Goal: Ask a question: Seek information or help from site administrators or community

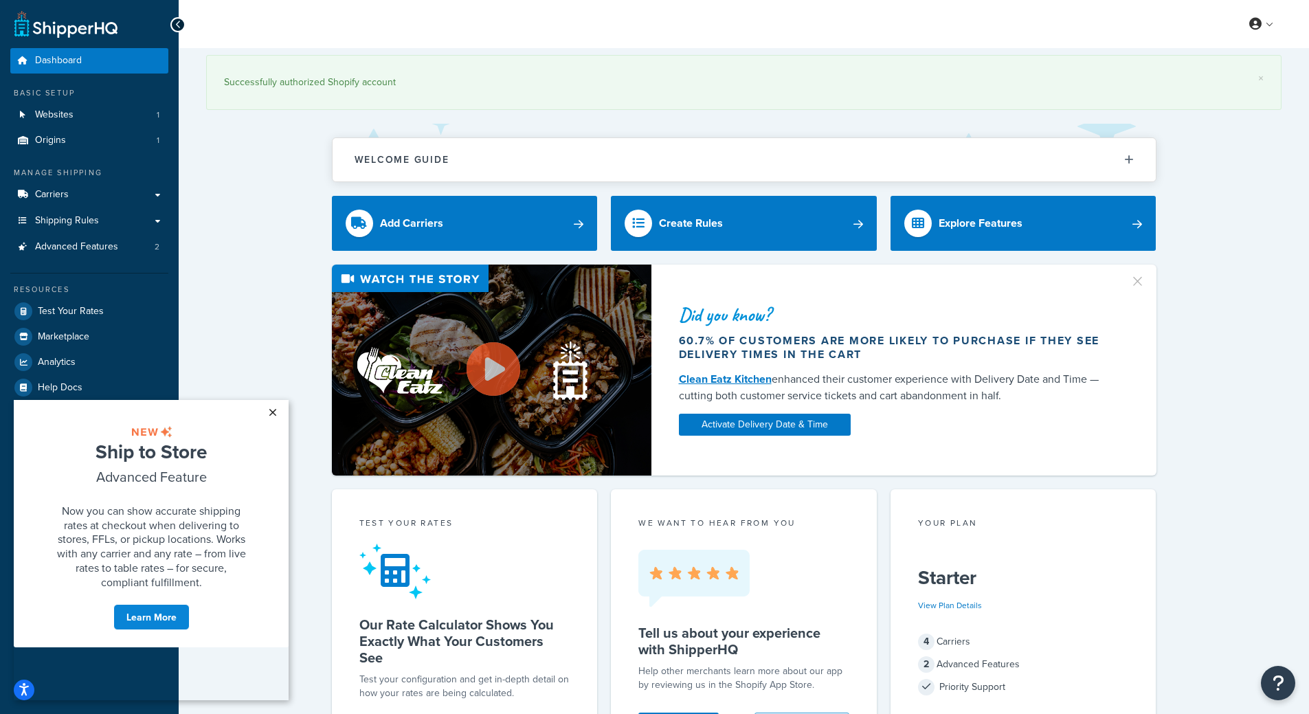
click at [273, 413] on link "×" at bounding box center [272, 412] width 24 height 25
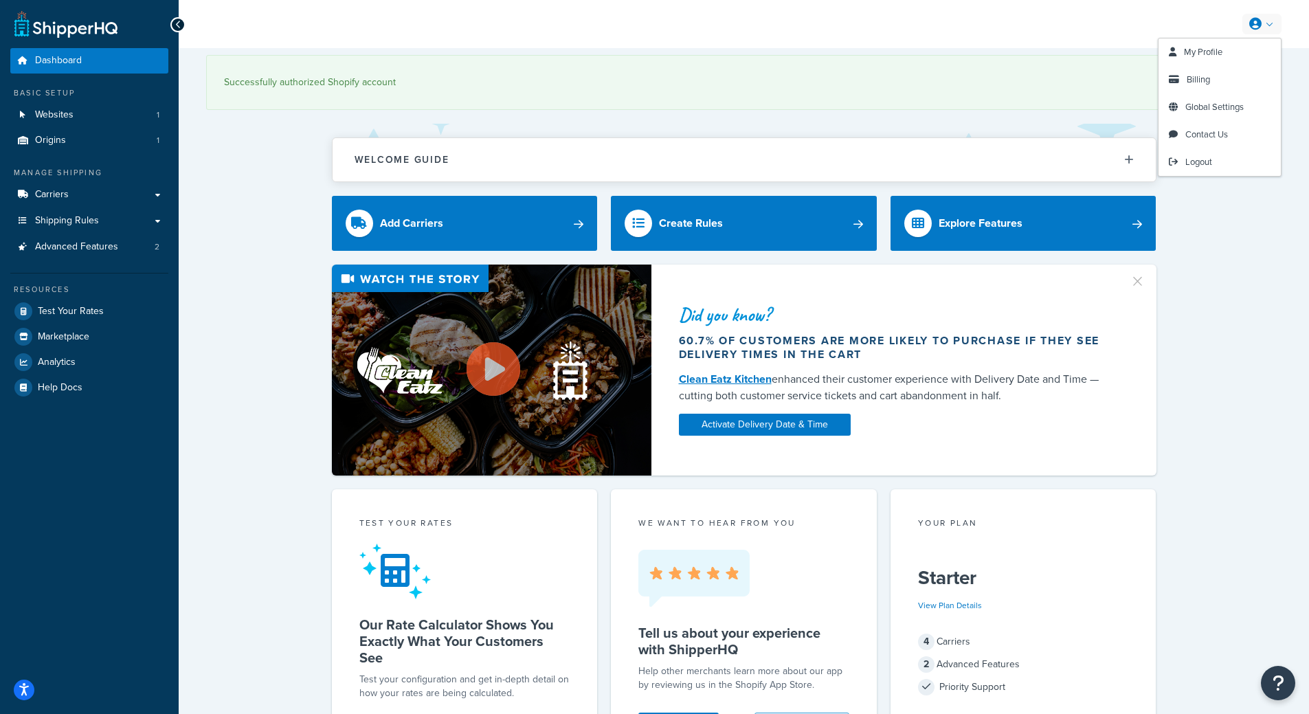
click at [1261, 20] on icon at bounding box center [1255, 24] width 12 height 12
click at [1200, 76] on span "Billing" at bounding box center [1198, 79] width 23 height 13
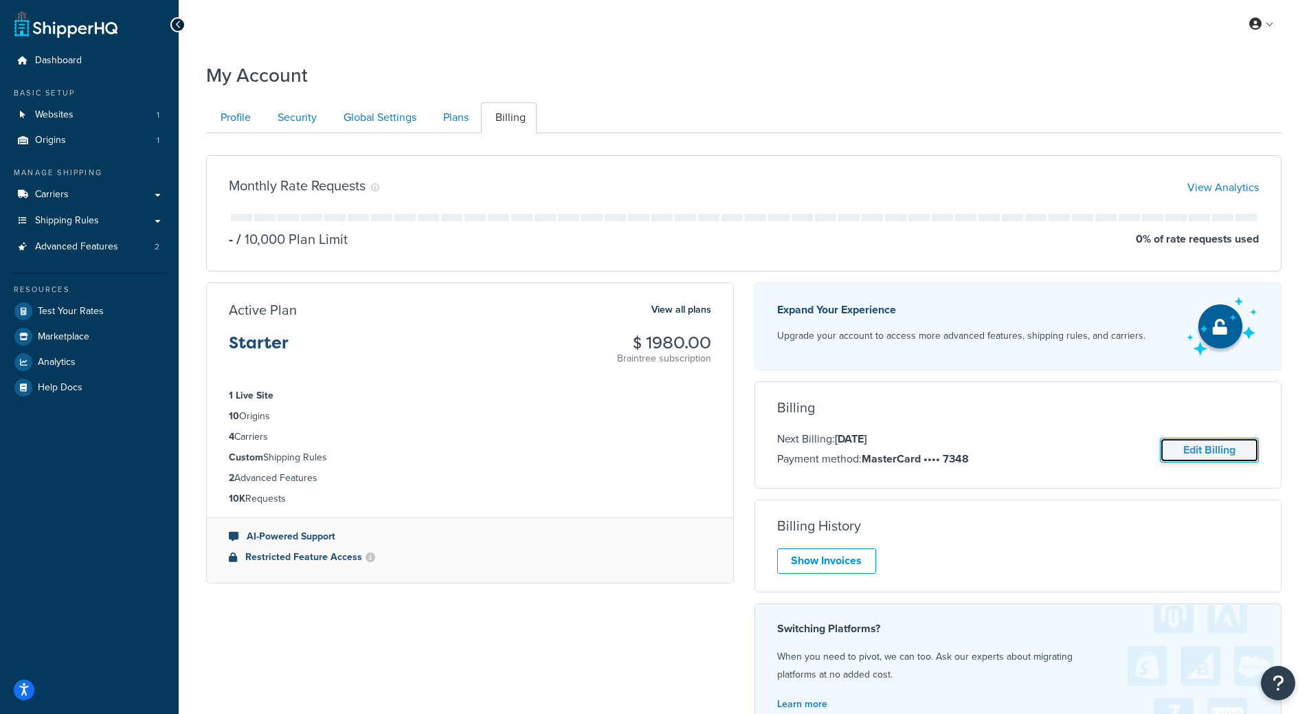
click at [1200, 455] on link "Edit Billing" at bounding box center [1209, 450] width 99 height 25
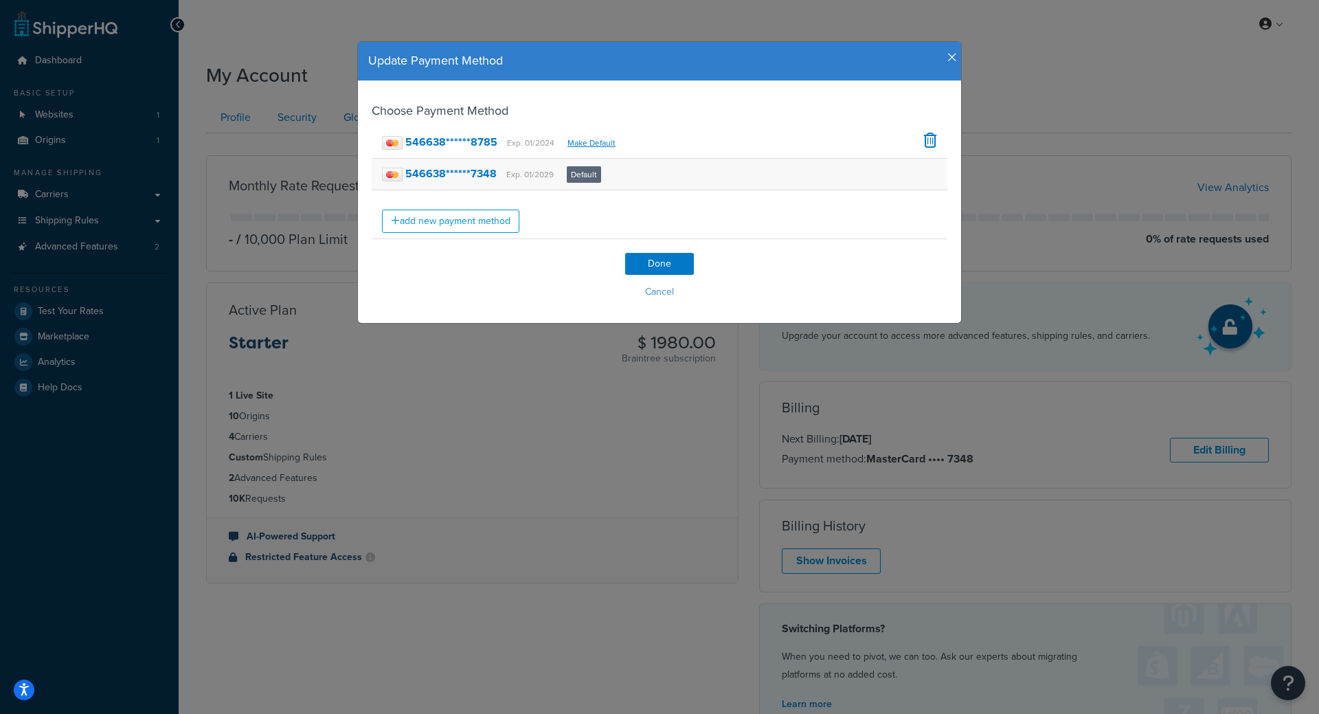
click at [824, 179] on div "546638******7348 Exp. 01/2029 Default" at bounding box center [660, 175] width 576 height 32
click at [924, 143] on span at bounding box center [930, 140] width 13 height 15
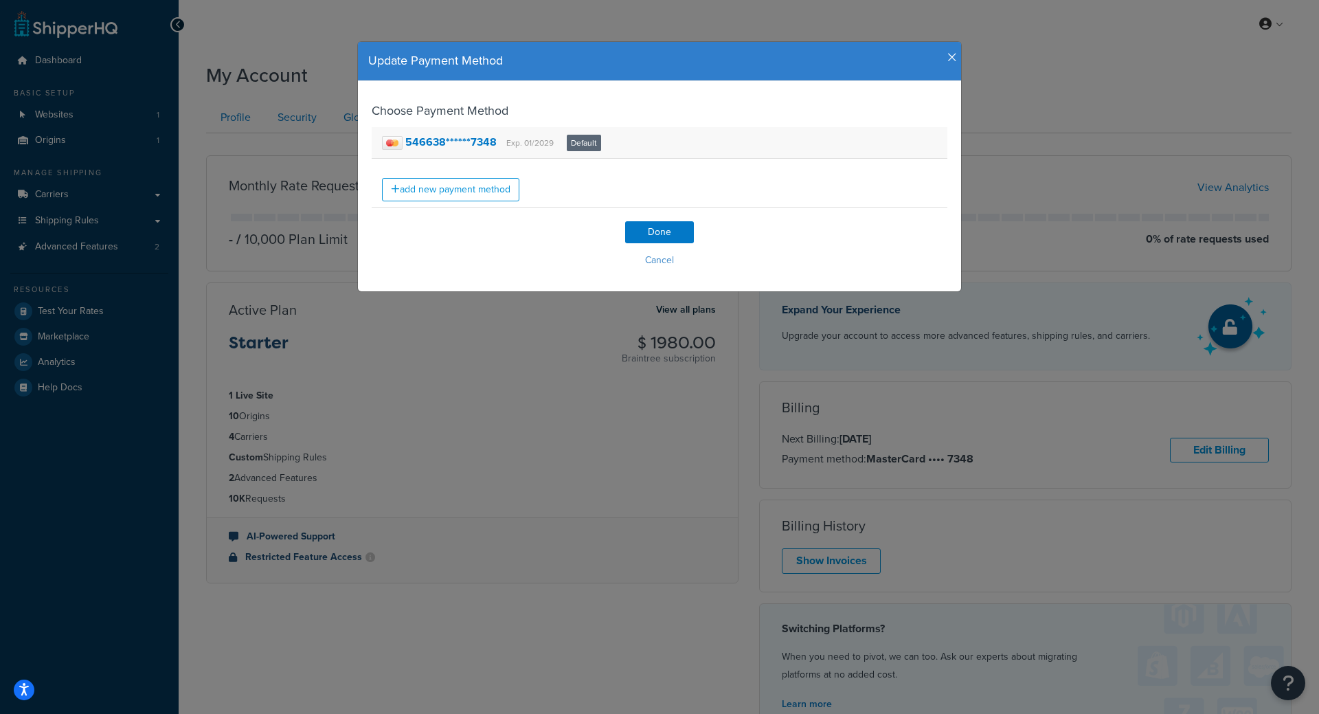
click at [506, 142] on small "Exp. 01/2029" at bounding box center [529, 143] width 47 height 12
click at [405, 135] on strong "546638******7348" at bounding box center [450, 142] width 91 height 16
click at [648, 239] on input "Done" at bounding box center [659, 232] width 69 height 22
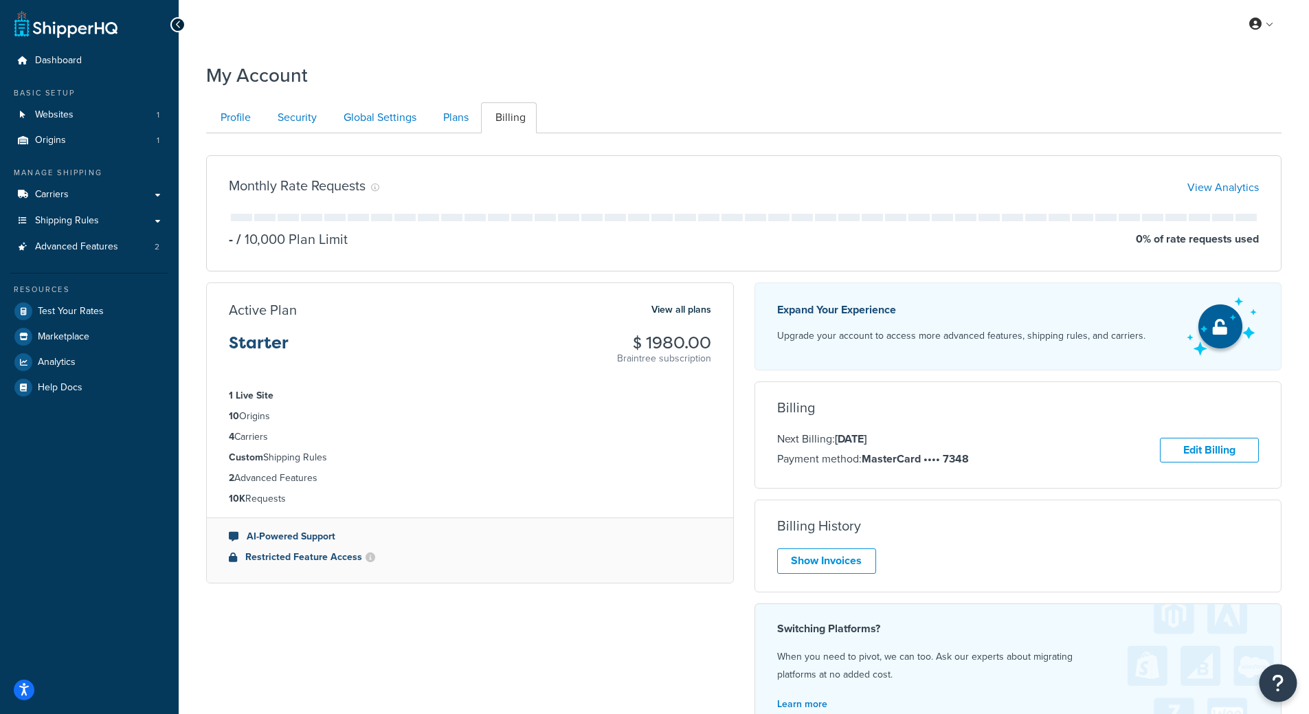
click at [1275, 682] on icon "Open Resource Center" at bounding box center [1278, 682] width 13 height 19
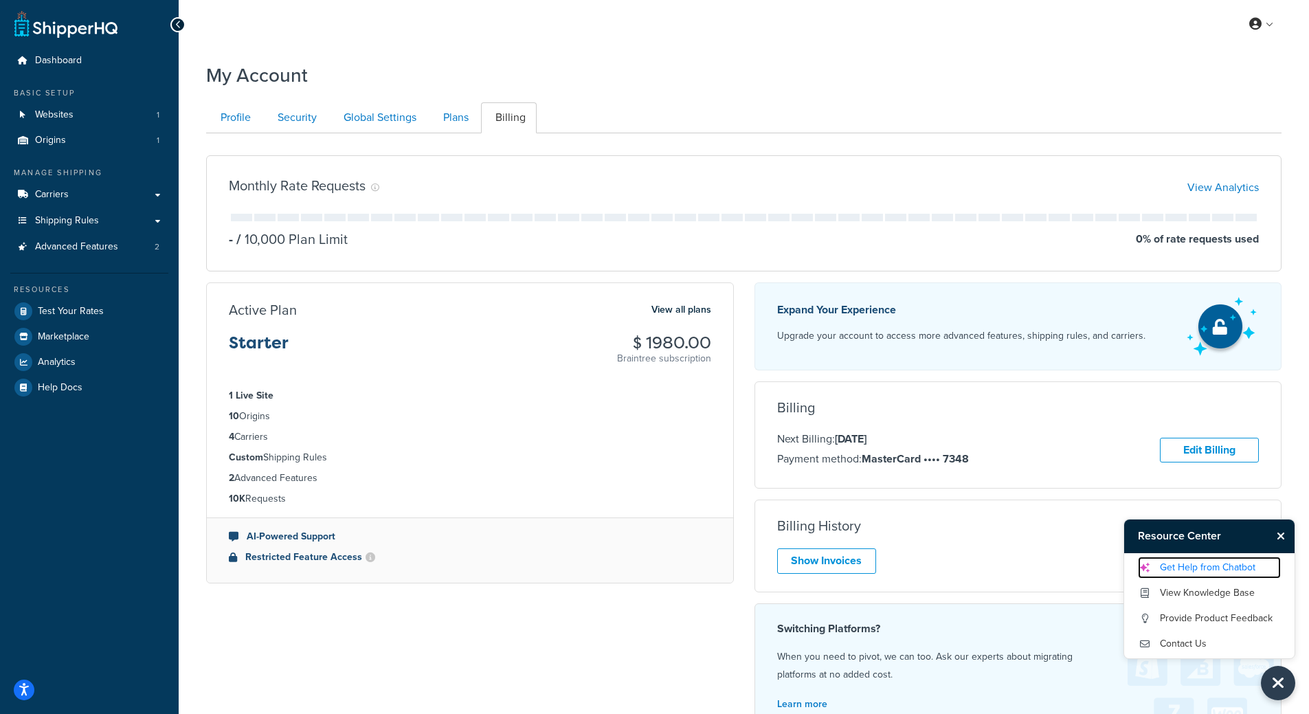
click at [1216, 573] on link "Get Help from Chatbot" at bounding box center [1209, 568] width 143 height 22
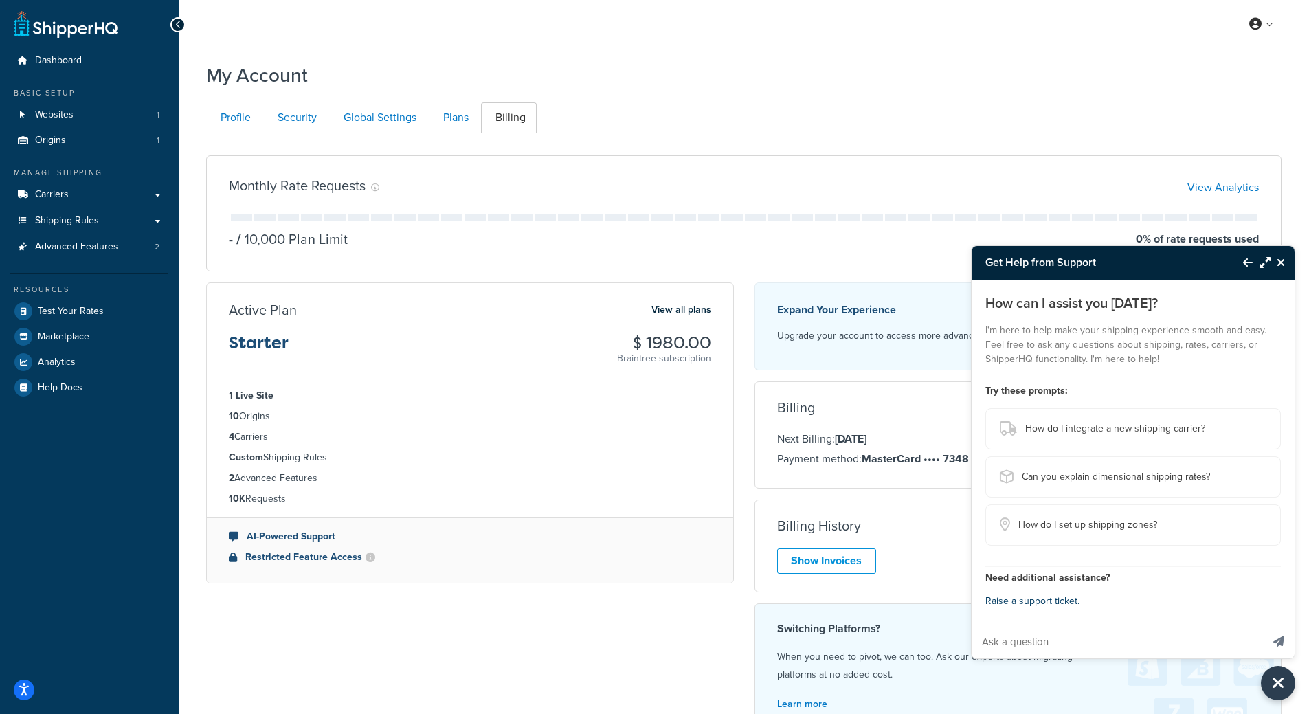
click at [1073, 640] on input "Ask a question" at bounding box center [1117, 641] width 290 height 33
type input "We are not renewing"
click at [1263, 625] on button "Send message" at bounding box center [1279, 642] width 32 height 34
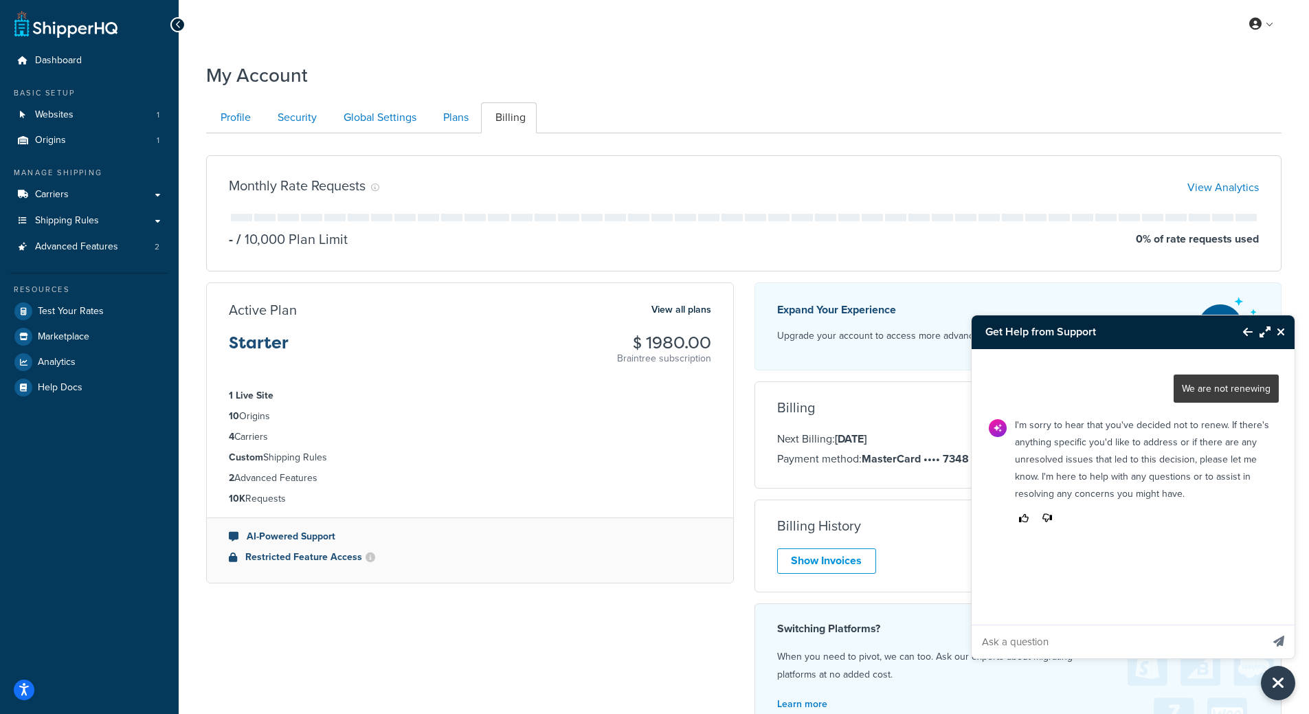
click at [1073, 640] on input "Ask a question" at bounding box center [1117, 641] width 290 height 33
type input "How to notate that in our account"
click at [1263, 625] on button "Send message" at bounding box center [1279, 642] width 32 height 34
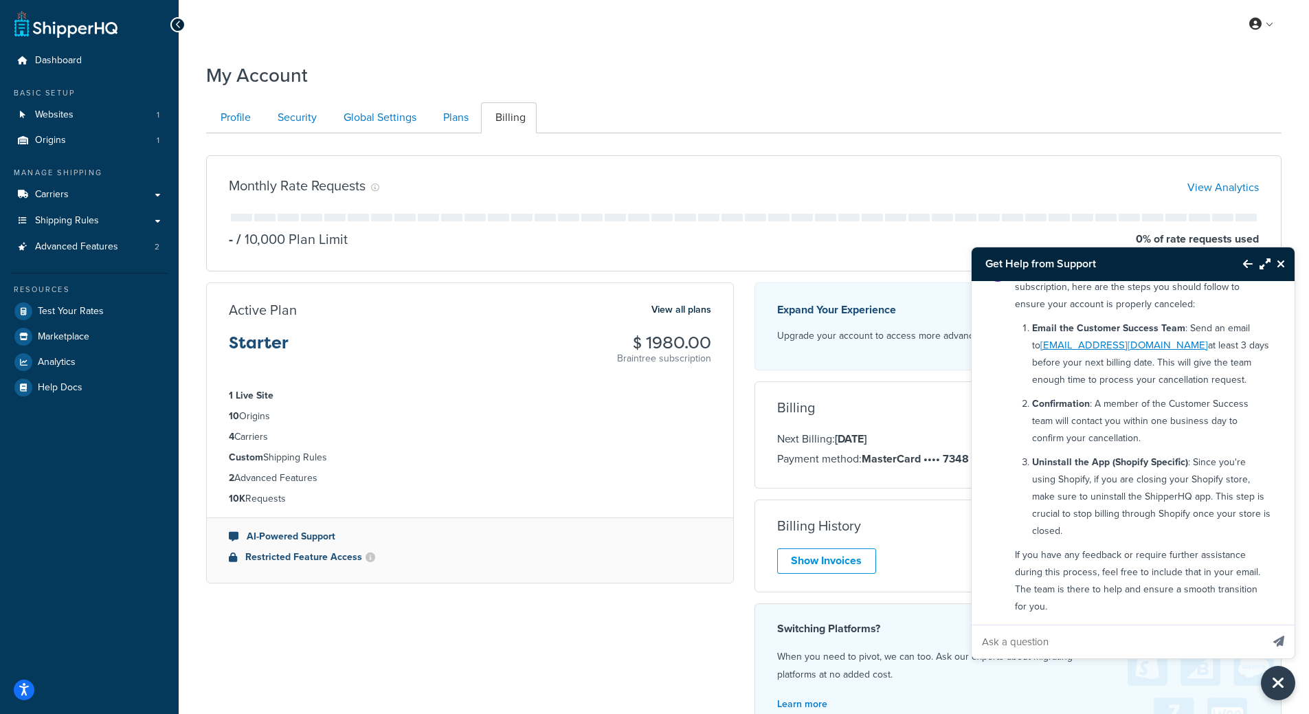
scroll to position [224, 0]
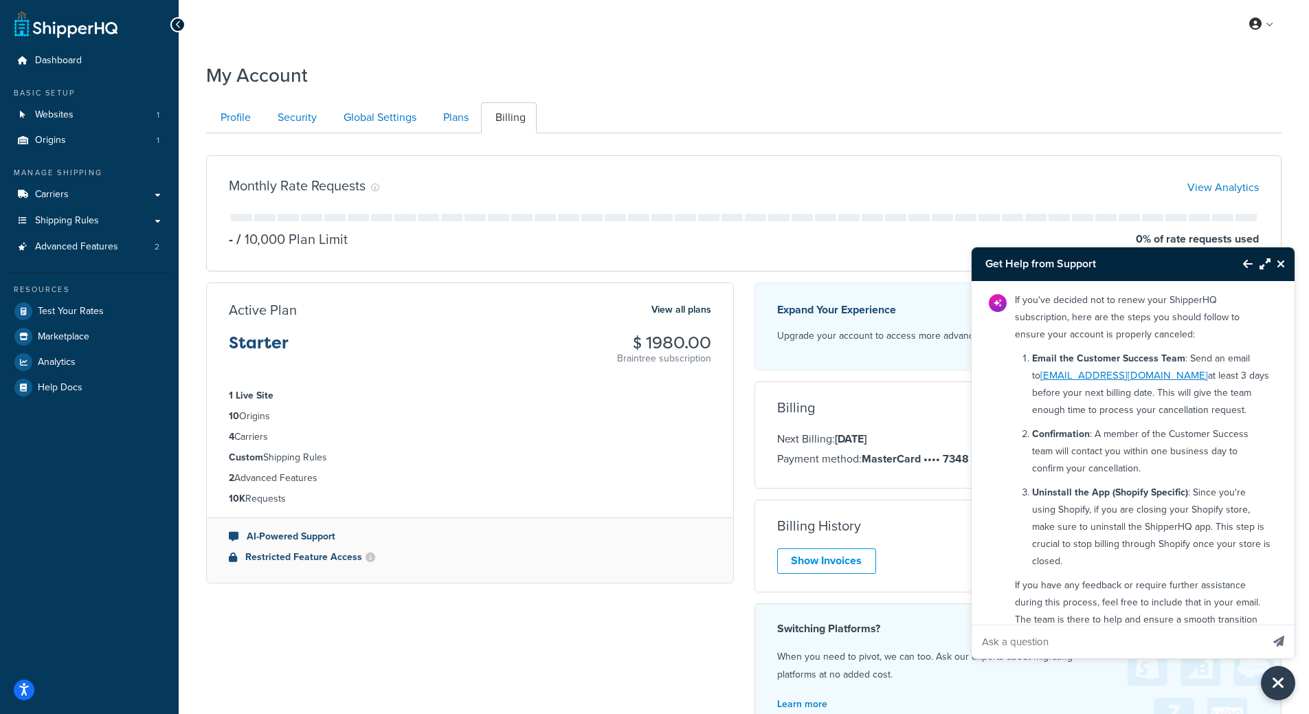
drag, startPoint x: 1018, startPoint y: 374, endPoint x: 1184, endPoint y: 378, distance: 166.3
click at [1184, 378] on div "If you've decided not to renew your ShipperHQ subscription, here are the steps …" at bounding box center [1143, 481] width 272 height 390
copy link "customersuccess@shipperhq.com"
